Goal: Navigation & Orientation: Find specific page/section

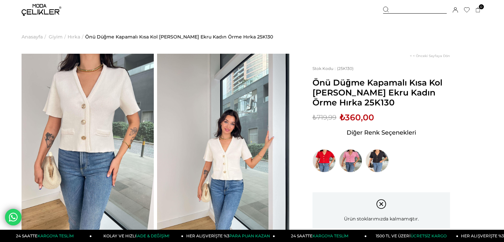
click at [50, 9] on img at bounding box center [42, 10] width 40 height 12
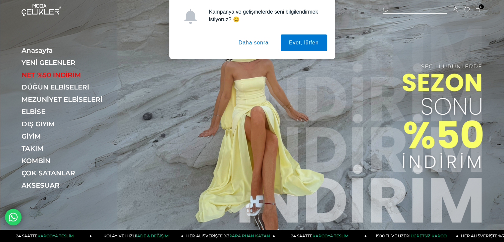
click at [251, 42] on button "Daha sonra" at bounding box center [253, 42] width 47 height 17
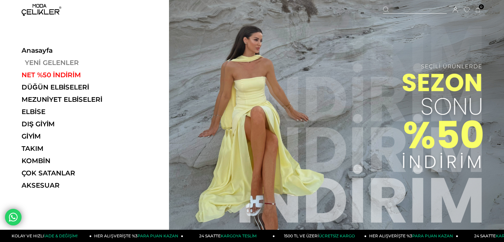
click at [67, 64] on link "YENİ GELENLER" at bounding box center [67, 63] width 91 height 8
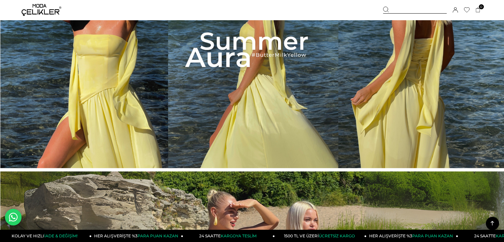
scroll to position [365, 0]
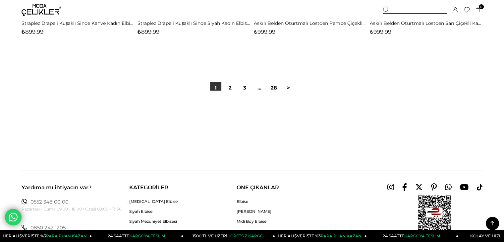
scroll to position [4166, 0]
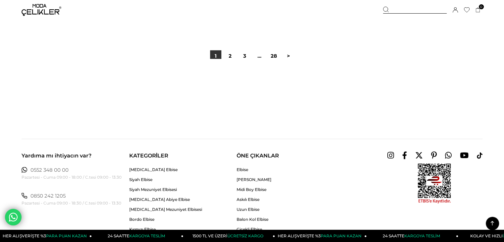
drag, startPoint x: 506, startPoint y: 12, endPoint x: 509, endPoint y: 220, distance: 207.9
click at [232, 58] on link "2" at bounding box center [230, 55] width 11 height 11
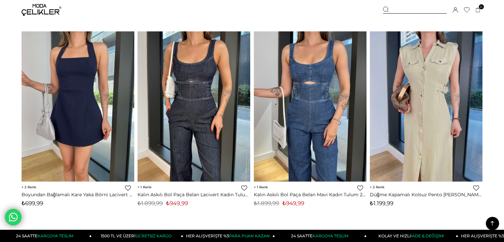
scroll to position [3982, 0]
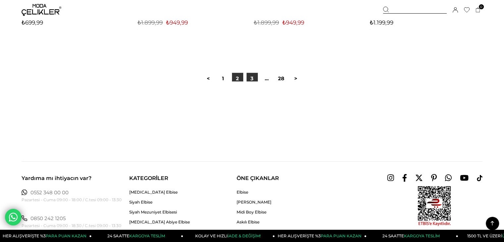
click at [251, 80] on link "3" at bounding box center [252, 78] width 11 height 11
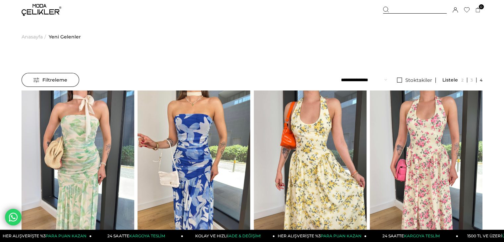
click at [33, 35] on span "Anasayfa" at bounding box center [32, 37] width 21 height 34
